Goal: Transaction & Acquisition: Book appointment/travel/reservation

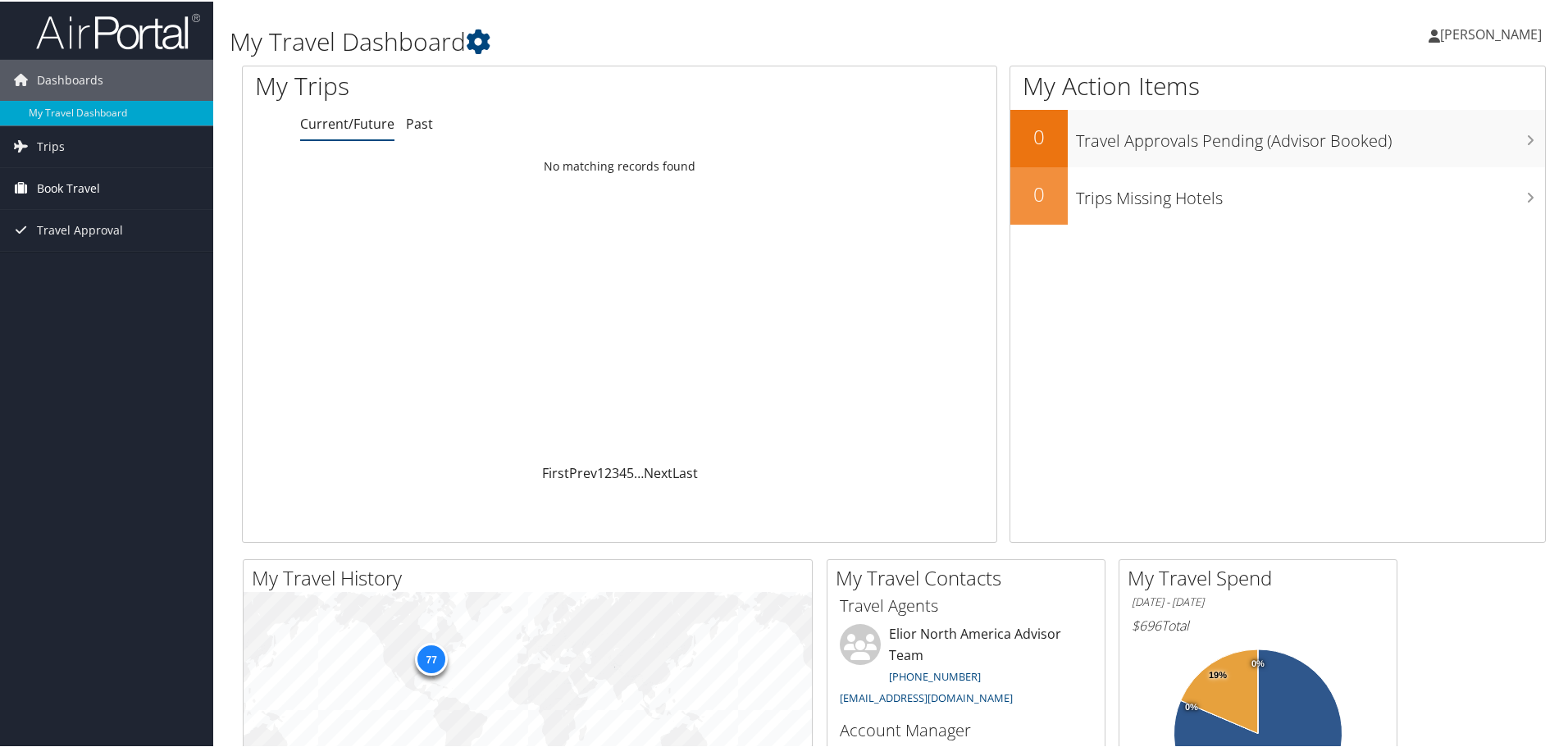
click at [58, 178] on span "Book Travel" at bounding box center [68, 187] width 63 height 41
click at [76, 265] on link "Book/Manage Online Trips" at bounding box center [106, 269] width 213 height 25
